Goal: Information Seeking & Learning: Learn about a topic

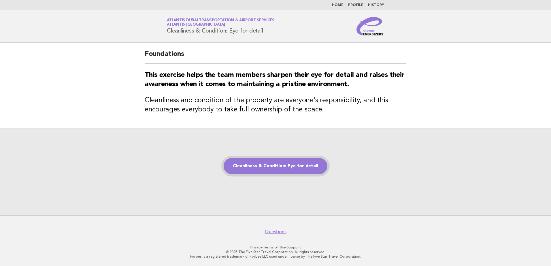
click at [267, 115] on link "Cleanliness & Condition: Eye for detail" at bounding box center [276, 166] width 104 height 16
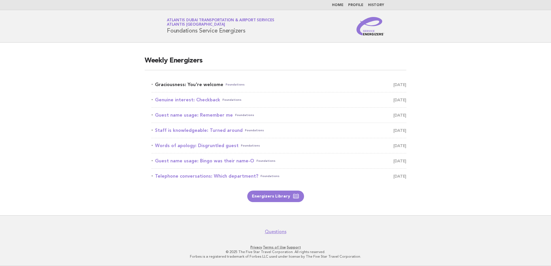
click at [179, 84] on link "Graciousness: You're welcome Foundations October 7" at bounding box center [279, 85] width 255 height 8
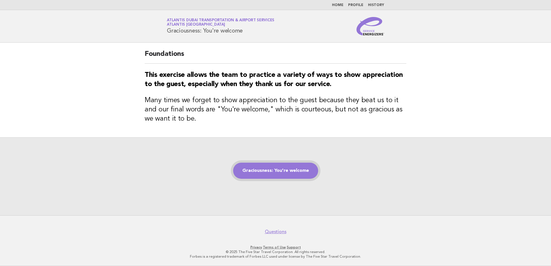
click at [276, 174] on link "Graciousness: You're welcome" at bounding box center [275, 171] width 85 height 16
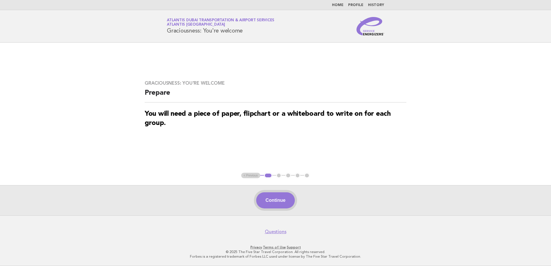
click at [274, 202] on button "Continue" at bounding box center [275, 201] width 38 height 16
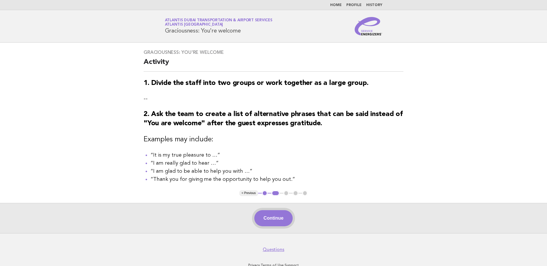
click at [274, 222] on button "Continue" at bounding box center [273, 218] width 38 height 16
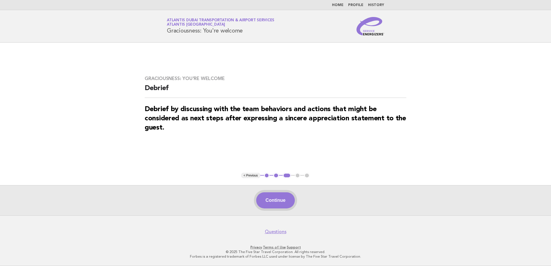
click at [280, 198] on button "Continue" at bounding box center [275, 201] width 38 height 16
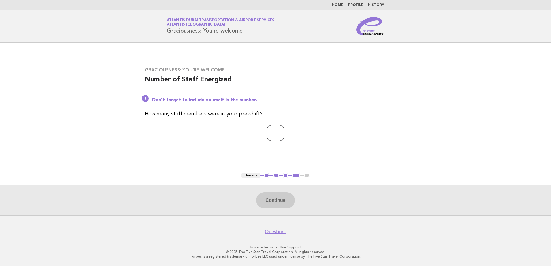
click at [270, 133] on input "number" at bounding box center [275, 133] width 17 height 16
type input "**"
click at [276, 199] on button "Continue" at bounding box center [275, 201] width 38 height 16
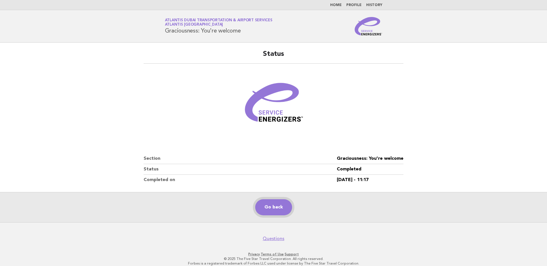
click at [273, 203] on link "Go back" at bounding box center [273, 207] width 37 height 16
